Goal: Transaction & Acquisition: Purchase product/service

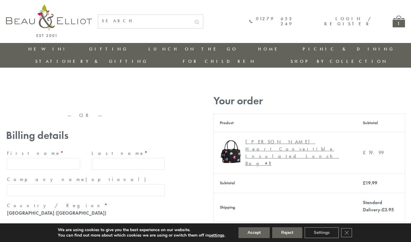
type input "[EMAIL_ADDRESS][DOMAIN_NAME]"
type input "[PERSON_NAME]"
type input "Williams"
type input "23, Scottsdale, Happytown"
type input "London"
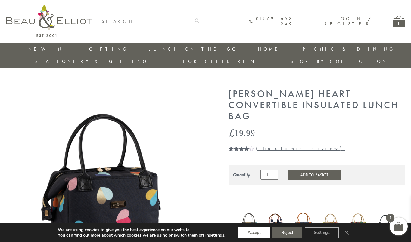
click at [254, 233] on button "Accept" at bounding box center [253, 233] width 31 height 11
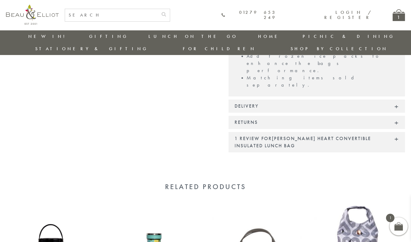
scroll to position [552, 0]
